Goal: Task Accomplishment & Management: Complete application form

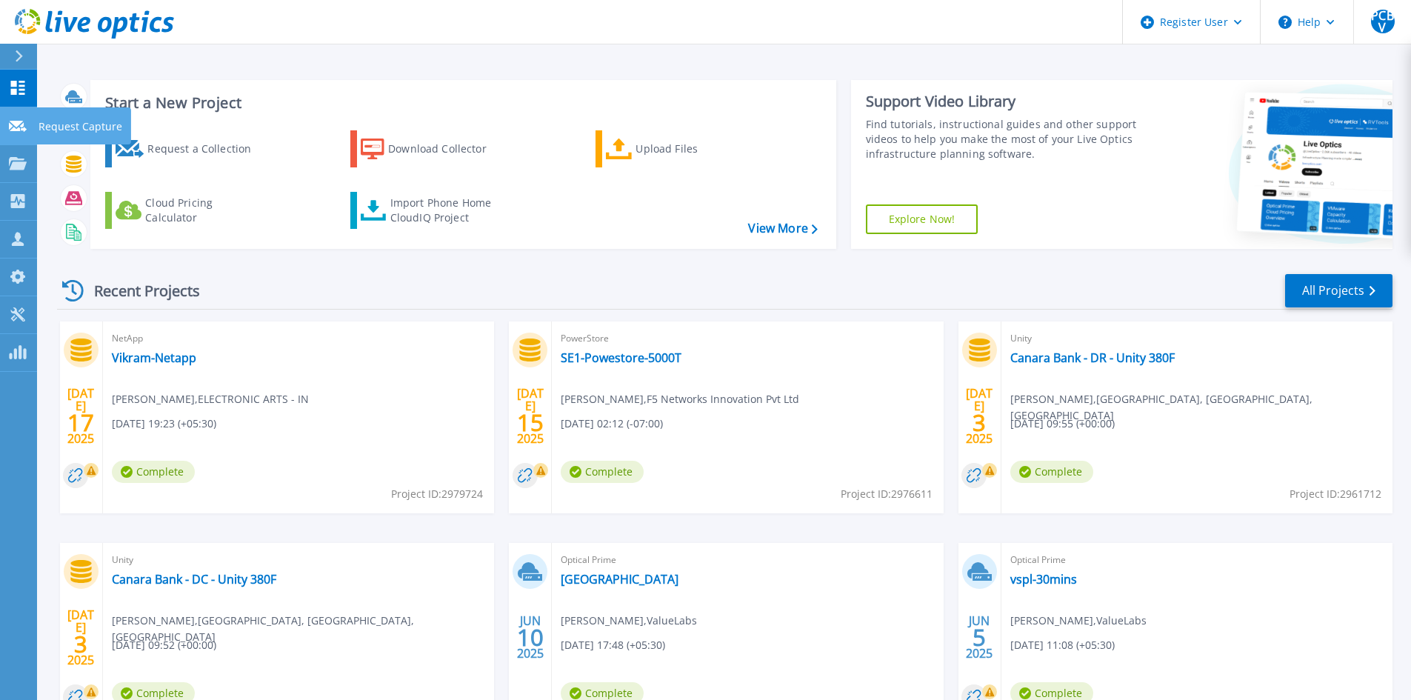
click at [21, 127] on icon at bounding box center [18, 126] width 18 height 11
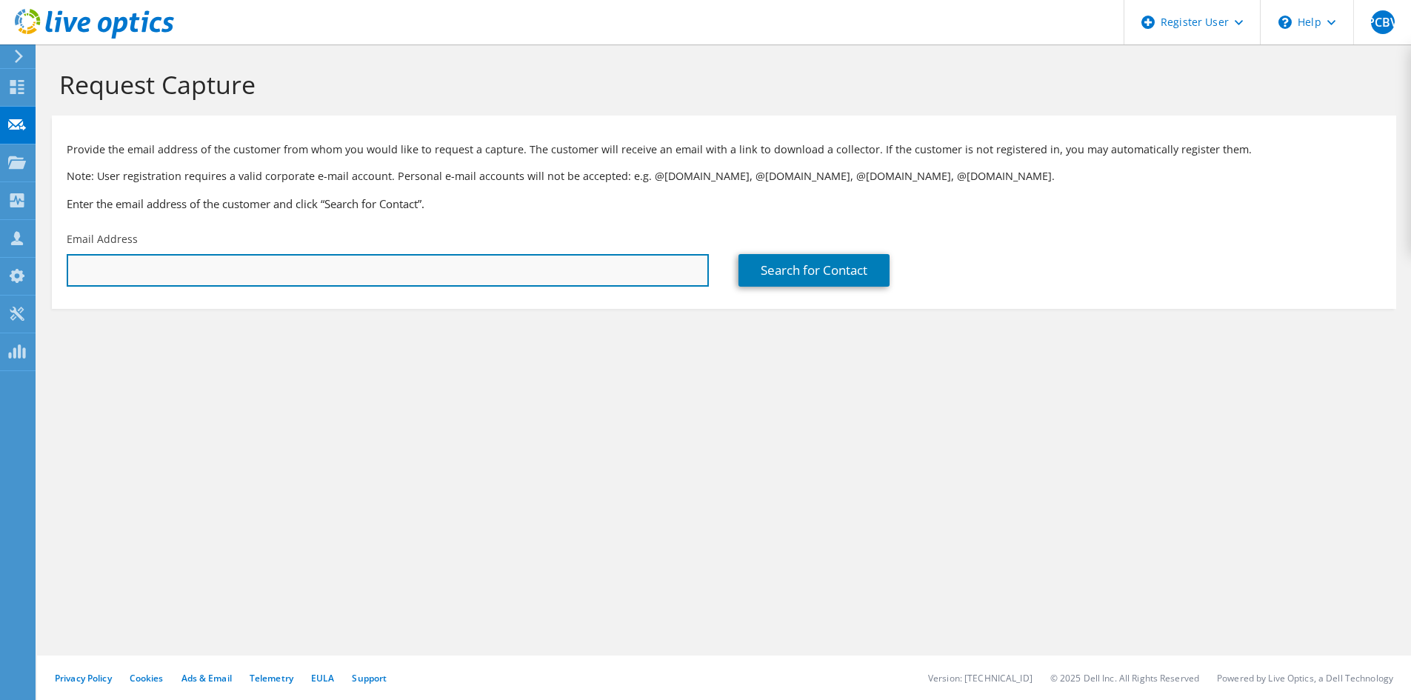
click at [185, 273] on input "text" at bounding box center [388, 270] width 642 height 33
type input "[EMAIL_ADDRESS][DOMAIN_NAME]"
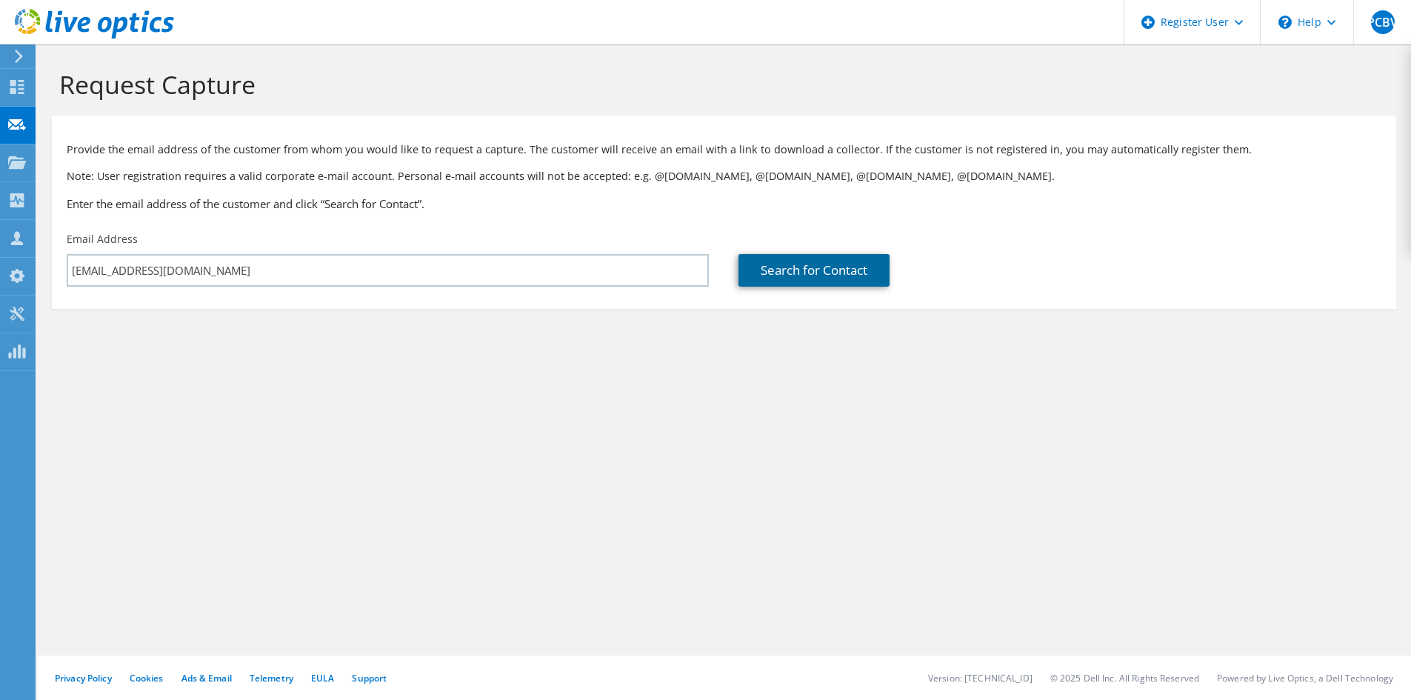
click at [814, 259] on link "Search for Contact" at bounding box center [813, 270] width 151 height 33
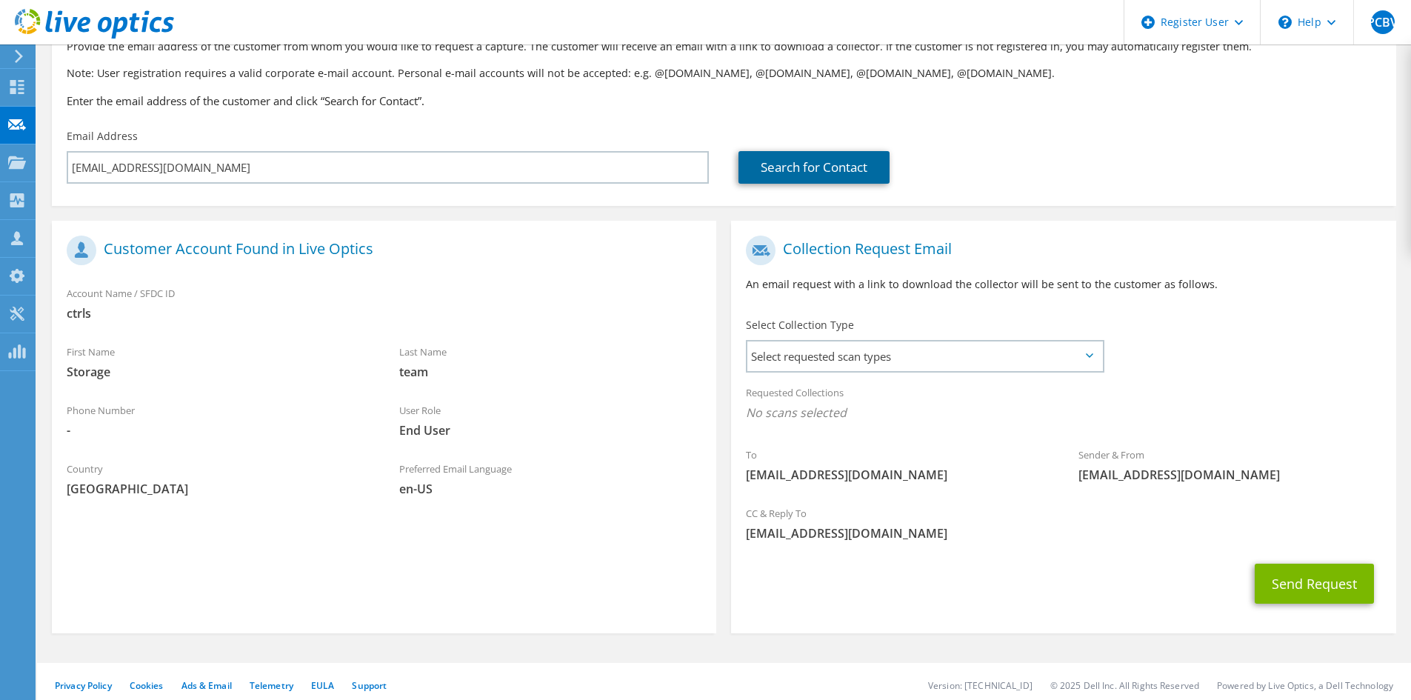
scroll to position [110, 0]
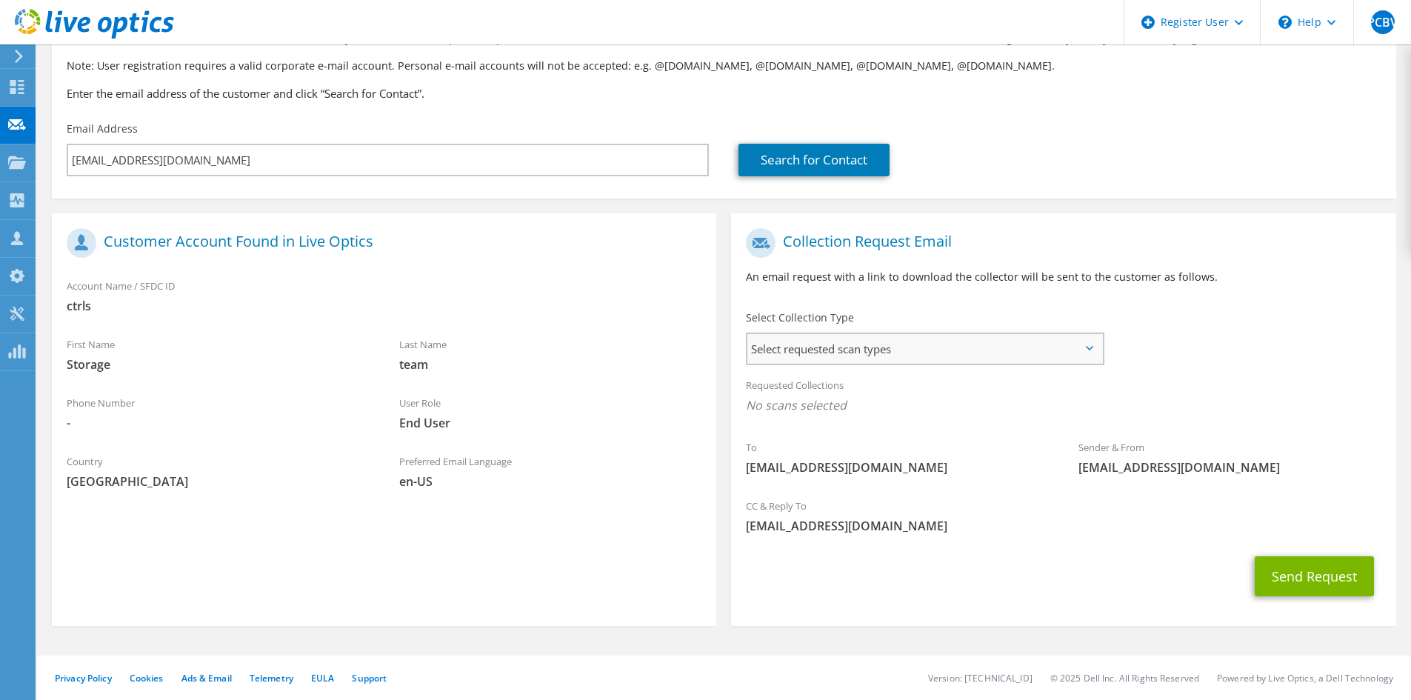
click at [1070, 349] on span "Select requested scan types" at bounding box center [924, 349] width 355 height 30
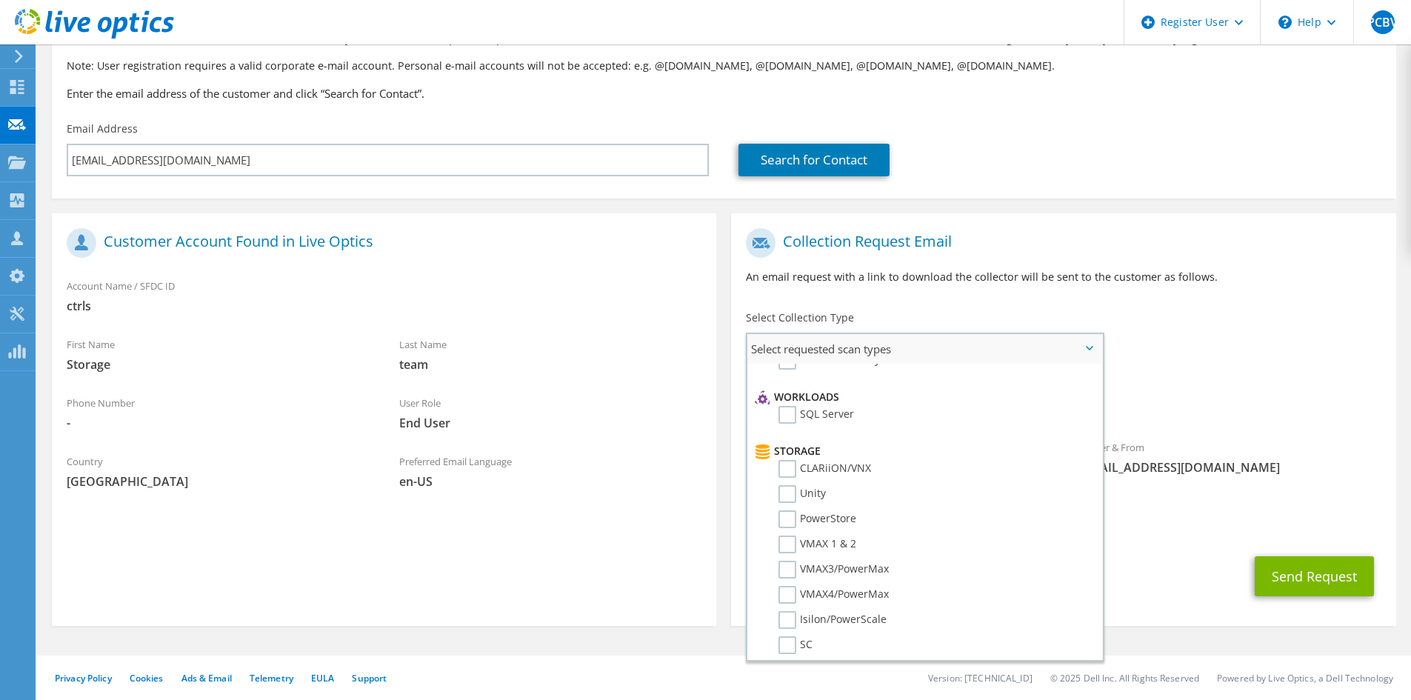
scroll to position [207, 0]
click at [810, 501] on label "PowerStore" at bounding box center [817, 496] width 78 height 18
click at [0, 0] on input "PowerStore" at bounding box center [0, 0] width 0 height 0
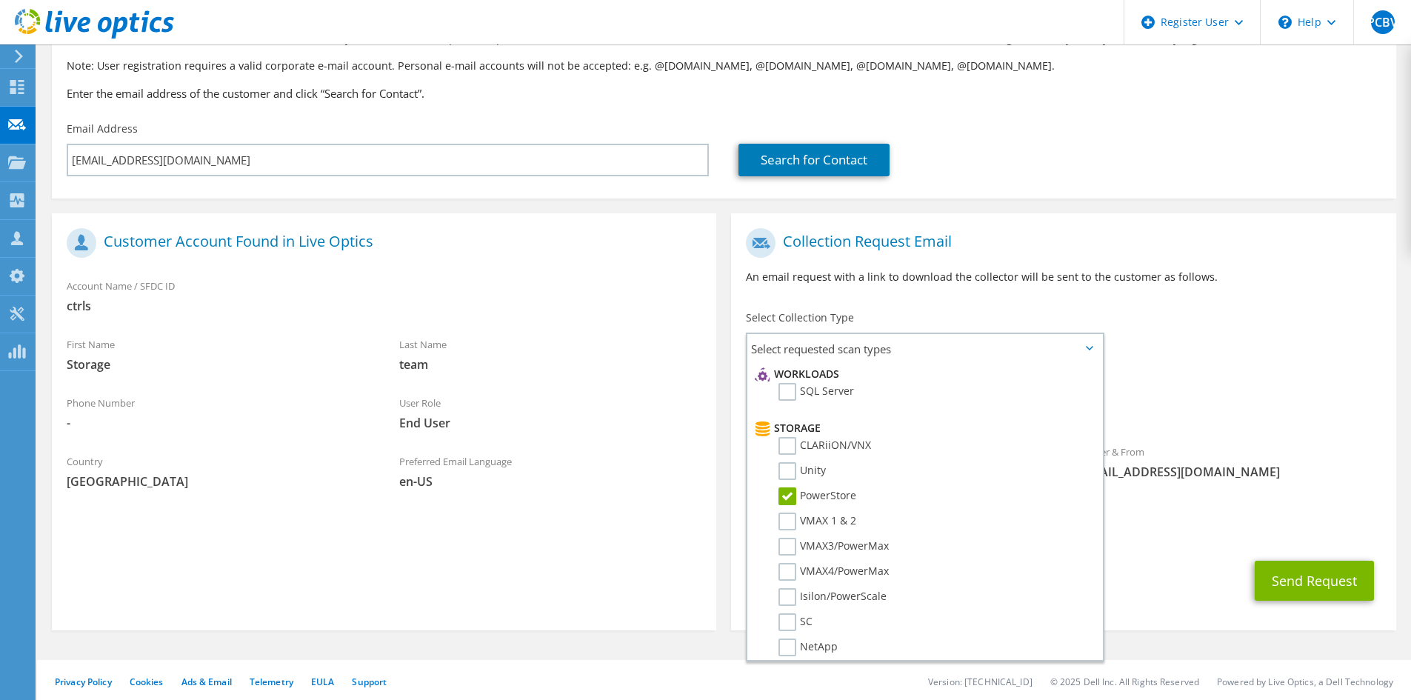
click at [1149, 559] on div "Send Request" at bounding box center [1063, 580] width 664 height 55
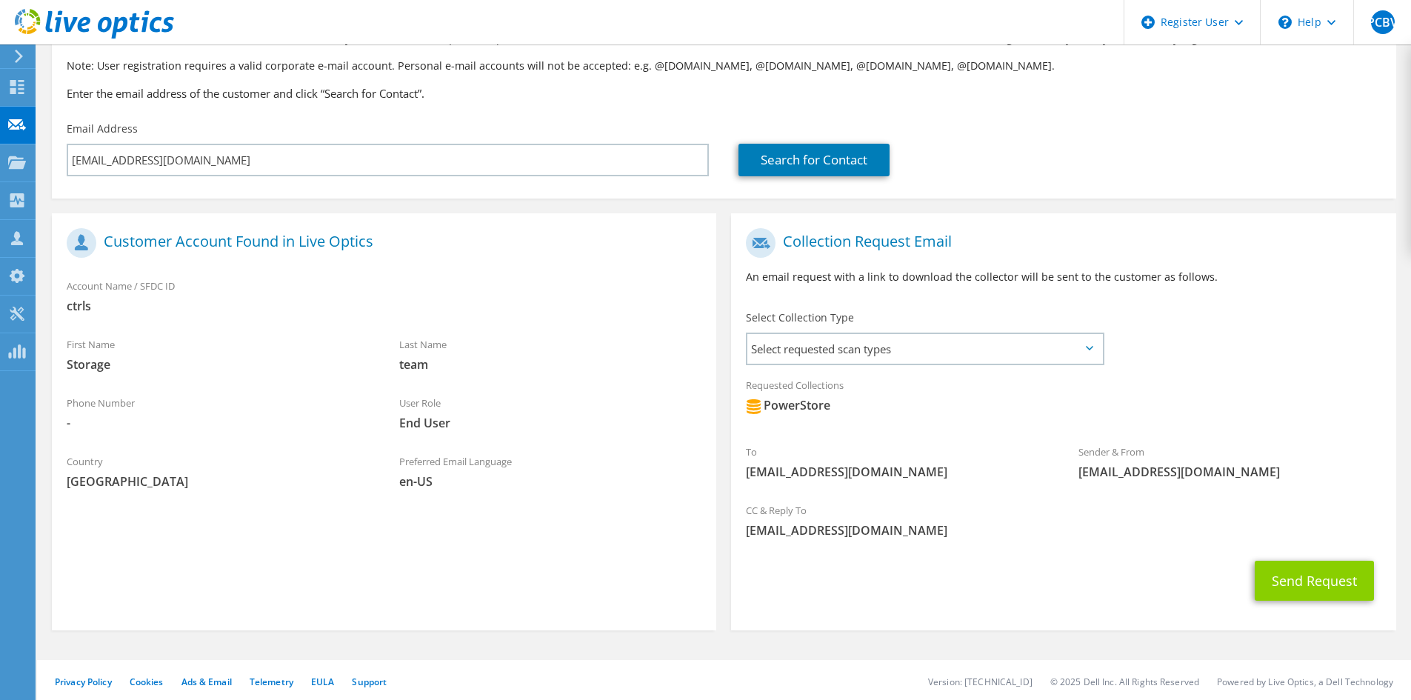
click at [1312, 588] on button "Send Request" at bounding box center [1314, 581] width 119 height 40
